Goal: Task Accomplishment & Management: Manage account settings

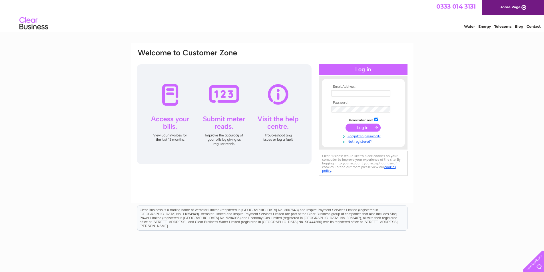
type input "[EMAIL_ADDRESS][DOMAIN_NAME]"
click at [365, 126] on input "submit" at bounding box center [362, 128] width 35 height 8
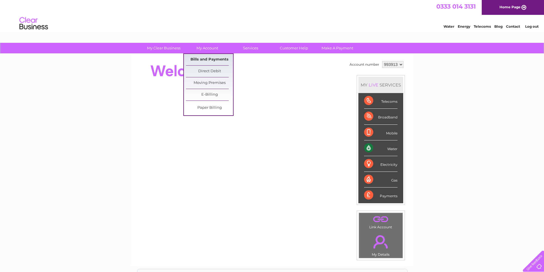
click at [209, 59] on link "Bills and Payments" at bounding box center [209, 59] width 47 height 11
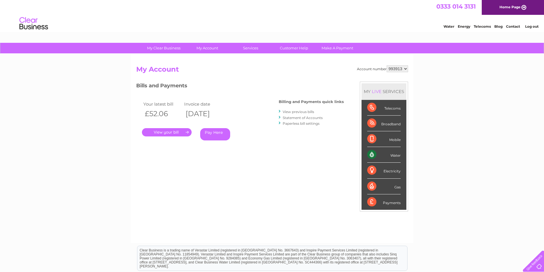
click at [171, 135] on link "." at bounding box center [167, 132] width 50 height 8
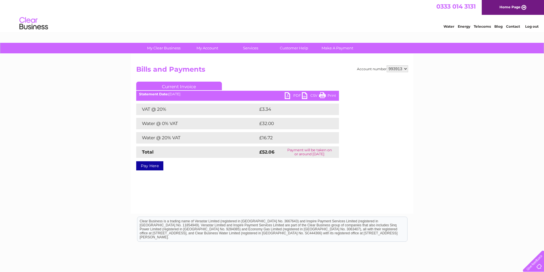
click at [291, 94] on link "PDF" at bounding box center [293, 96] width 17 height 8
click at [287, 95] on link "PDF" at bounding box center [293, 96] width 17 height 8
